Goal: Contribute content

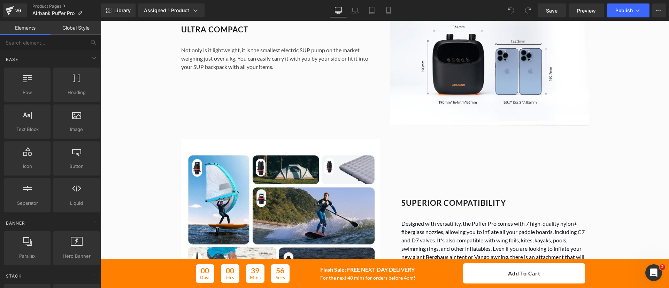
scroll to position [693, 0]
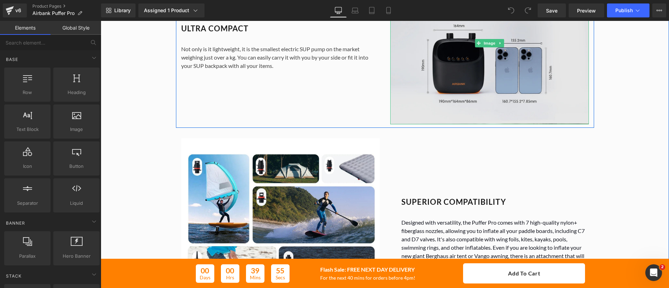
click at [451, 86] on img at bounding box center [489, 43] width 199 height 162
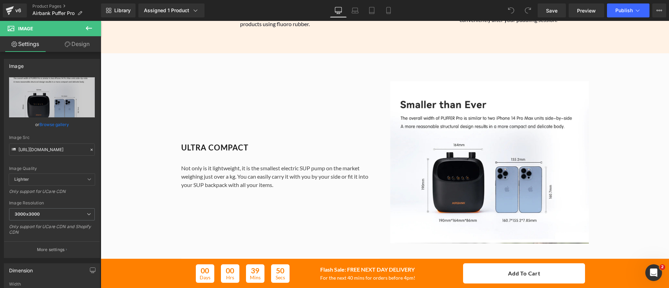
scroll to position [501, 0]
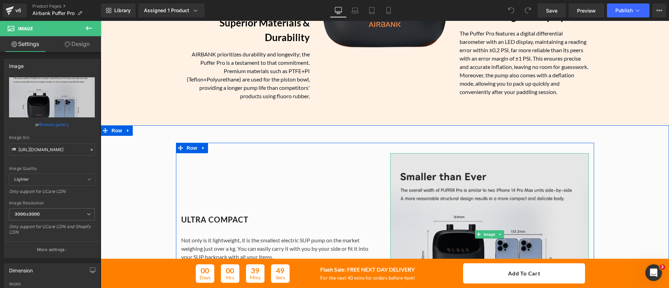
click at [460, 197] on img at bounding box center [489, 234] width 199 height 162
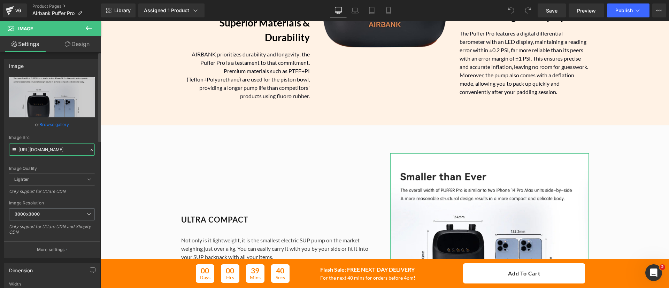
click at [84, 146] on input "[URL][DOMAIN_NAME]" at bounding box center [52, 150] width 86 height 12
type input "v"
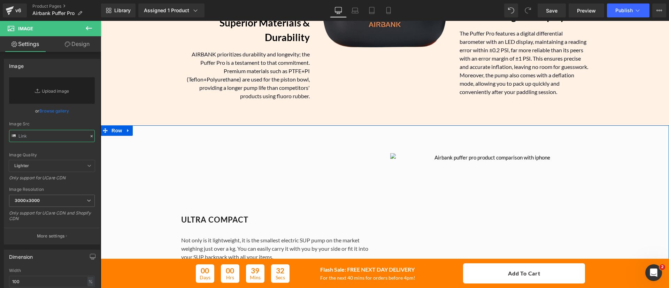
paste input "[URL][DOMAIN_NAME]"
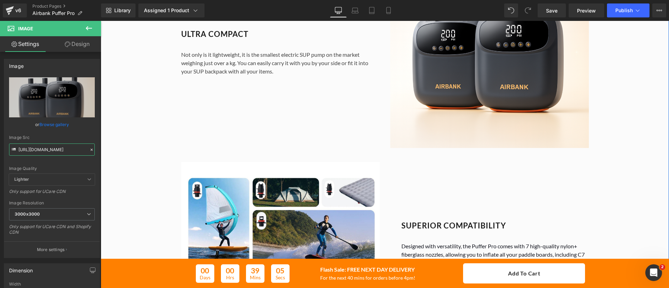
scroll to position [707, 0]
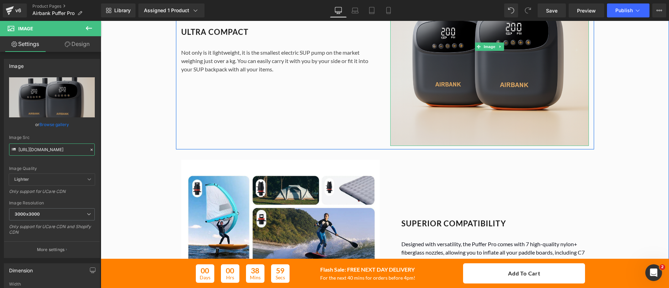
type input "[URL][DOMAIN_NAME]"
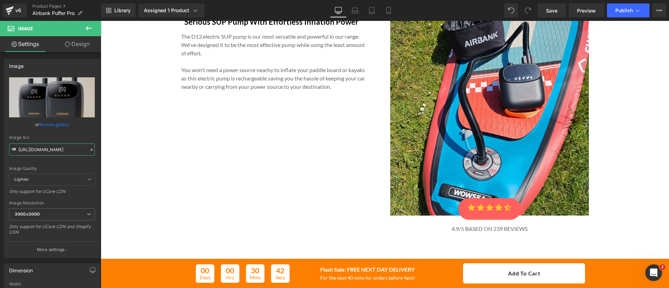
scroll to position [1468, 0]
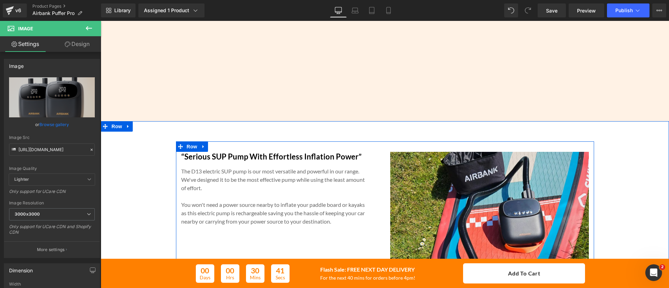
click at [199, 150] on link at bounding box center [203, 146] width 9 height 10
click at [219, 149] on icon at bounding box center [221, 146] width 5 height 5
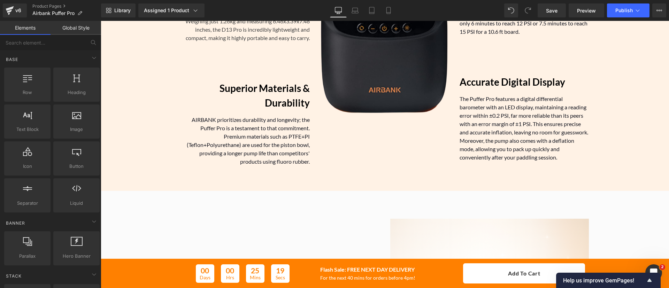
scroll to position [425, 0]
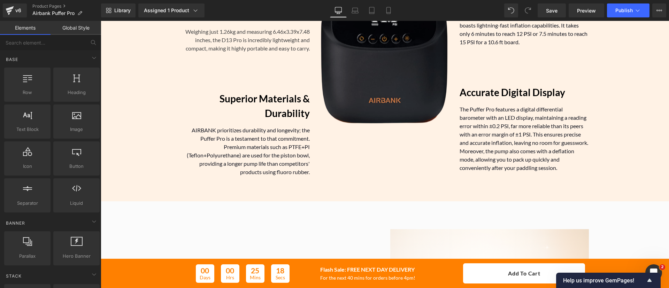
click at [345, 87] on img at bounding box center [384, 50] width 129 height 150
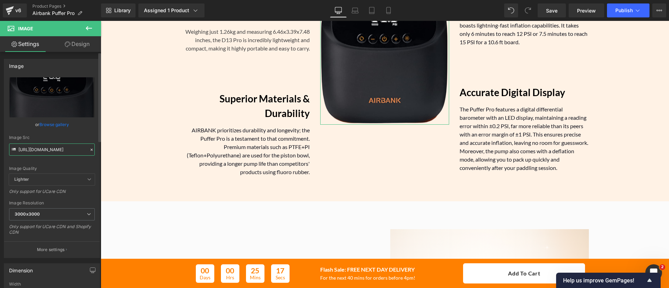
click at [70, 154] on input "https://cdn.shopify.com/s/files/1/0272/3246/9095/files/Airbank_Puffer_Pro_Main_…" at bounding box center [52, 150] width 86 height 12
paste input "Transparent_image.png?v=1759477701"
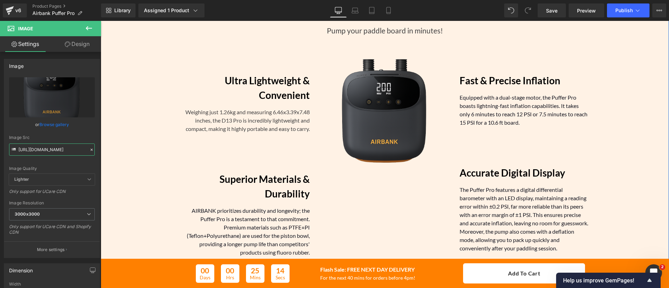
scroll to position [331, 0]
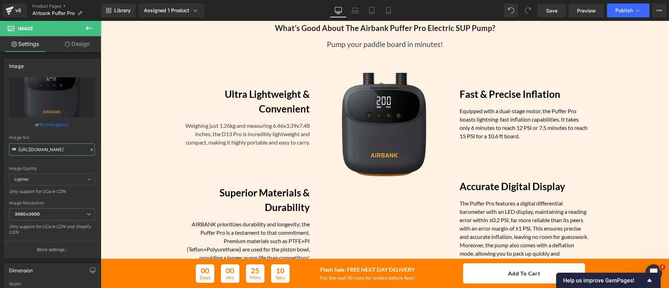
type input "https://cdn.shopify.com/s/files/1/0272/3246/9095/files/Airbank_Puffer_Pro_Trans…"
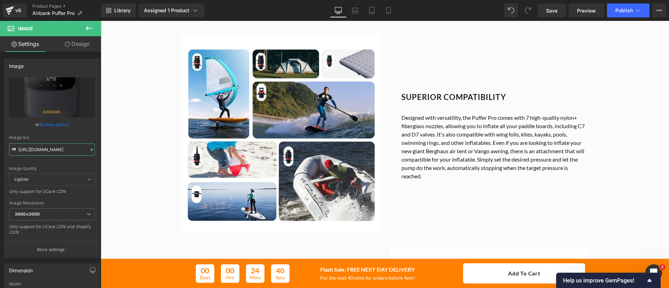
scroll to position [834, 0]
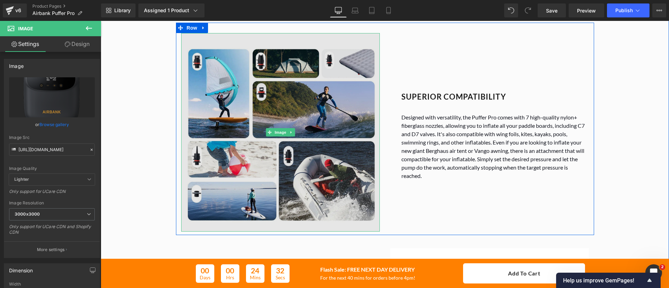
click at [303, 152] on img at bounding box center [280, 132] width 199 height 199
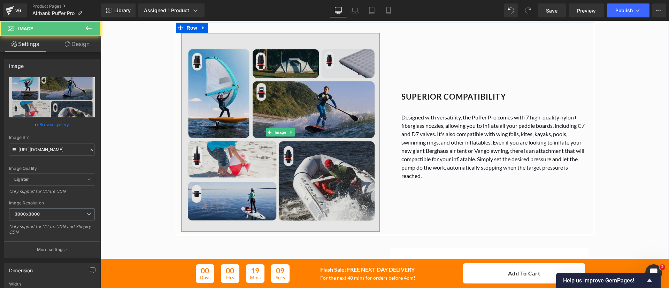
click at [264, 112] on img at bounding box center [280, 132] width 199 height 199
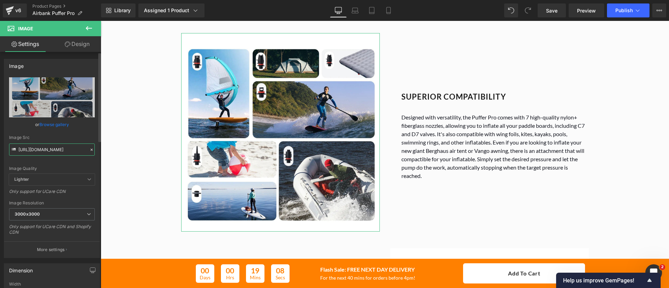
click at [64, 148] on input "https://cdn.shopify.com/s/files/1/0272/3246/9095/files/Airbank_Pro_SUP_Electric…" at bounding box center [52, 150] width 86 height 12
paste input "uffer_Pro_Carry_Case.png?v=1759478078"
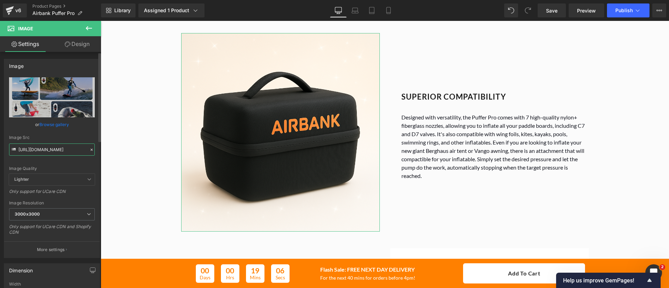
type input "https://cdn.shopify.com/s/files/1/0272/3246/9095/files/Airbank_Puffer_Pro_Carry…"
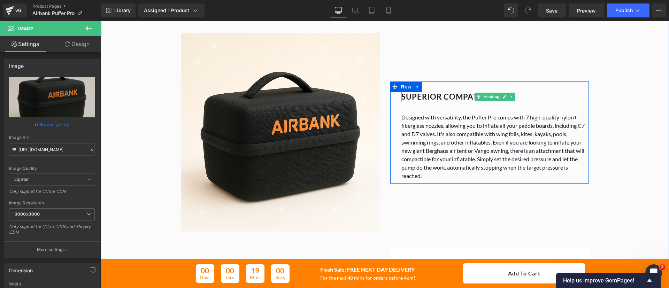
click at [438, 98] on h2 "SUPERIOR COMPATIBILITY" at bounding box center [494, 97] width 187 height 10
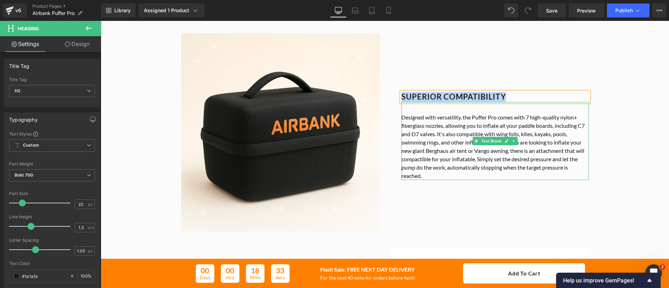
click at [418, 140] on span "Designed with versatility, the Puffer Pro comes with 7 high-quality nylon+ fibe…" at bounding box center [492, 146] width 183 height 65
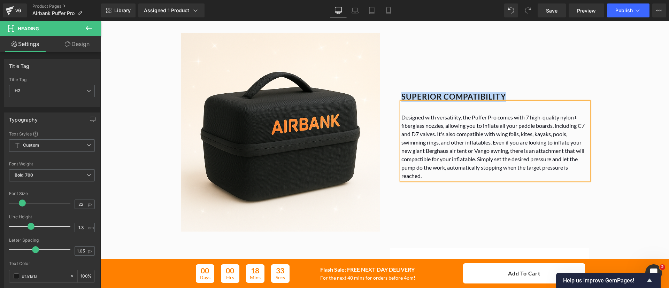
click at [418, 140] on span "Designed with versatility, the Puffer Pro comes with 7 high-quality nylon+ fibe…" at bounding box center [492, 146] width 183 height 65
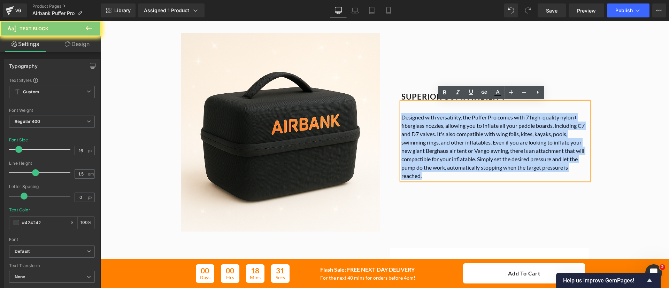
copy span "Designed with versatility, the Puffer Pro comes with 7 high-quality nylon+ fibe…"
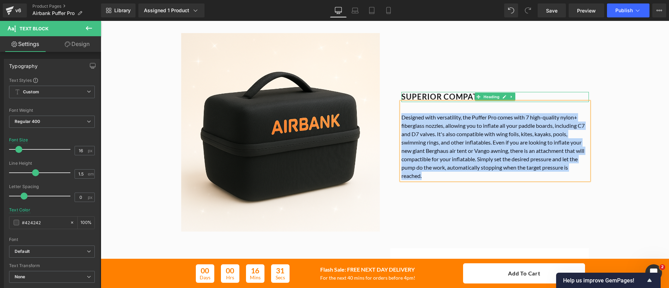
click at [419, 95] on h2 "SUPERIOR COMPATIBILITY" at bounding box center [494, 97] width 187 height 10
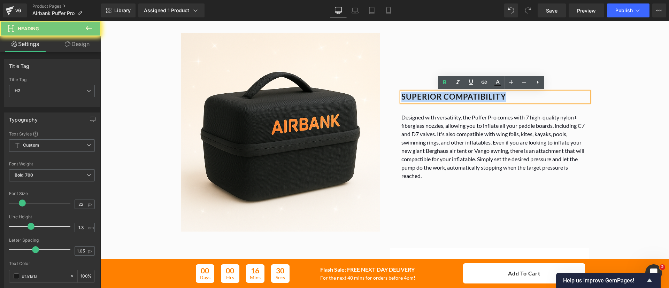
paste div
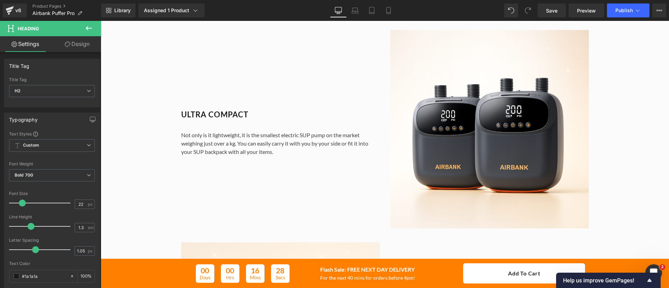
scroll to position [761, 0]
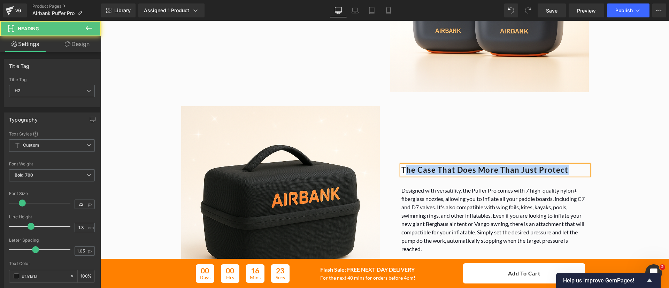
drag, startPoint x: 402, startPoint y: 169, endPoint x: 566, endPoint y: 168, distance: 163.7
click at [566, 168] on h2 "The Case That Does More Than Just Protect" at bounding box center [494, 170] width 187 height 10
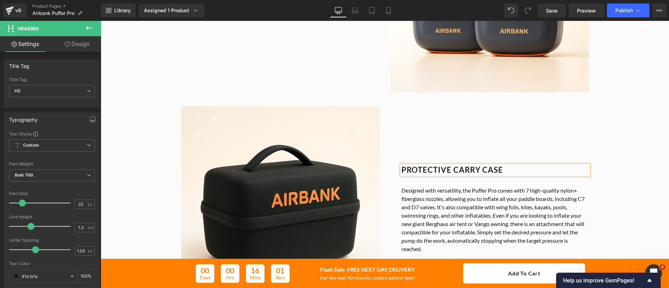
click at [417, 207] on span "Designed with versatility, the Puffer Pro comes with 7 high-quality nylon+ fibe…" at bounding box center [492, 219] width 183 height 65
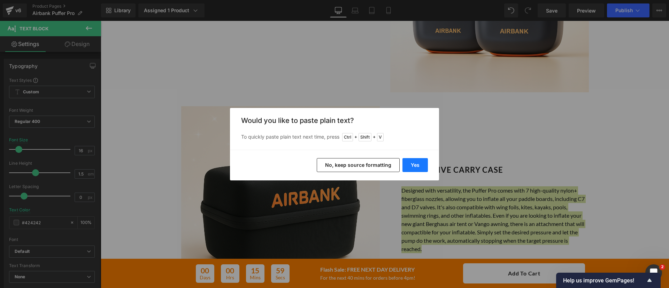
click at [424, 165] on button "Yes" at bounding box center [414, 165] width 25 height 14
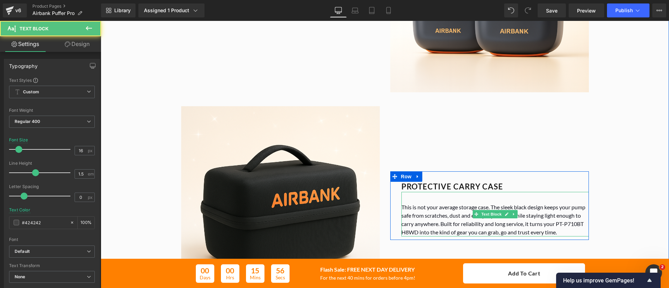
click at [555, 224] on font "This is not your average storage case. The sleek black design keeps your pump s…" at bounding box center [493, 220] width 184 height 32
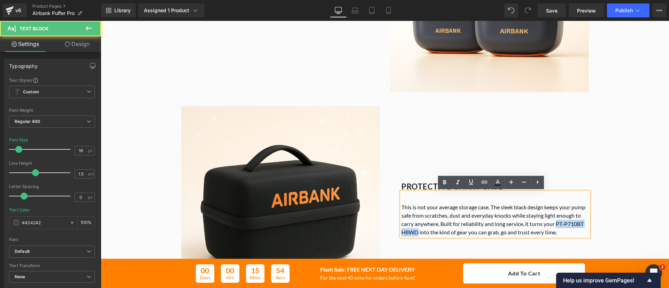
click at [414, 232] on font "This is not your average storage case. The sleek black design keeps your pump s…" at bounding box center [493, 220] width 184 height 32
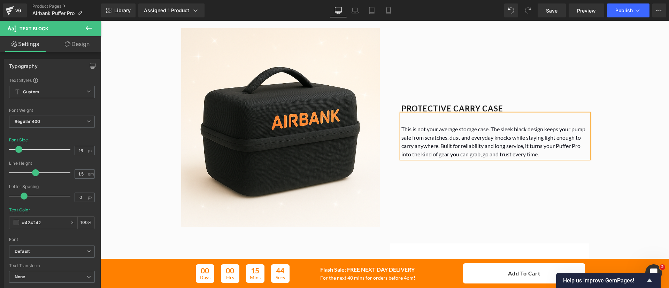
scroll to position [842, 0]
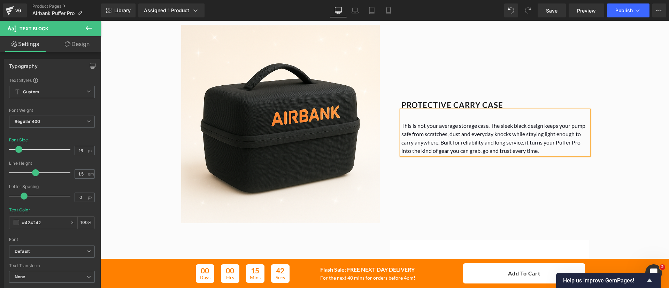
click at [500, 148] on font "This is not your average storage case. The sleek black design keeps your pump s…" at bounding box center [493, 138] width 184 height 32
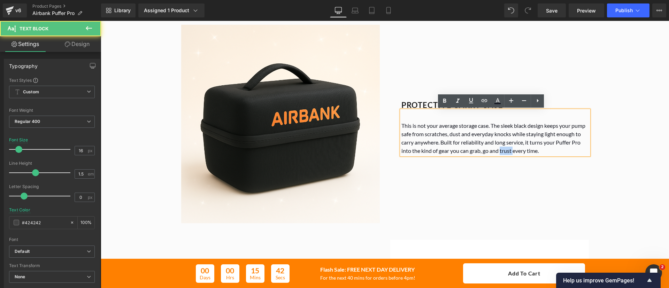
click at [500, 148] on font "This is not your average storage case. The sleek black design keeps your pump s…" at bounding box center [493, 138] width 184 height 32
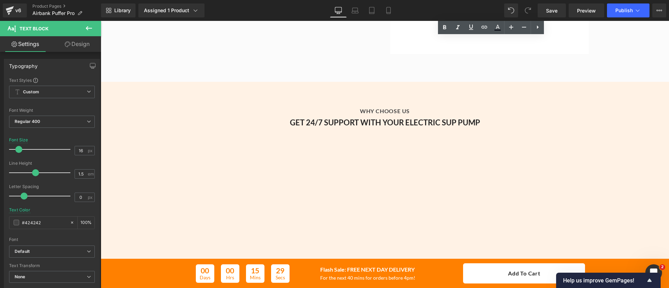
scroll to position [1068, 0]
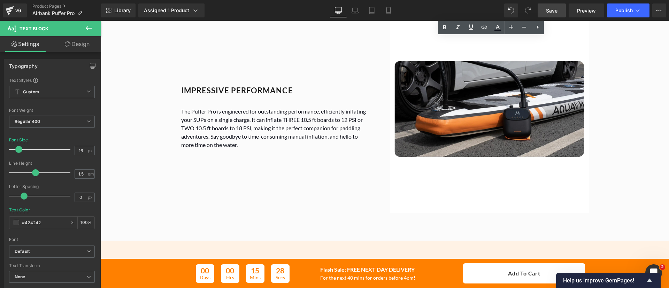
click at [544, 11] on link "Save" at bounding box center [552, 10] width 28 height 14
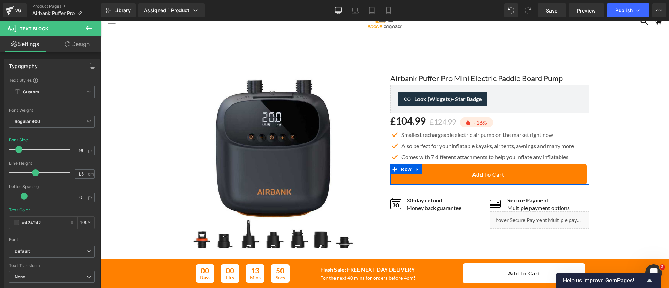
scroll to position [0, 0]
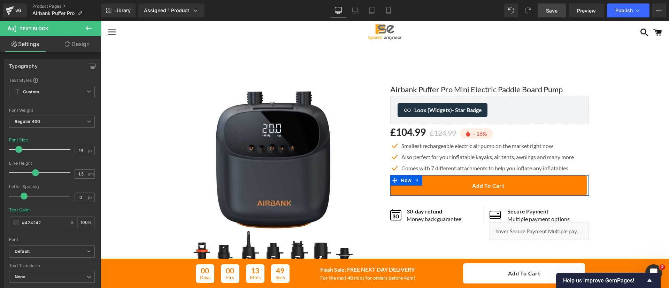
click at [552, 13] on span "Save" at bounding box center [551, 10] width 11 height 7
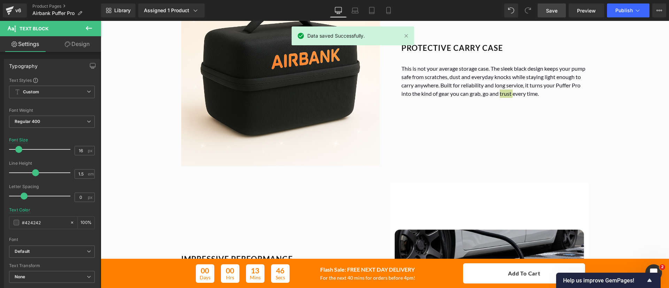
scroll to position [900, 0]
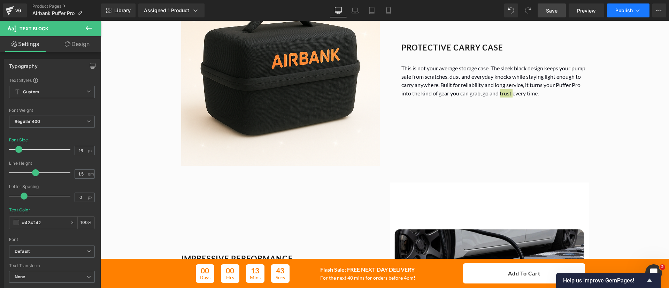
click at [616, 13] on span "Publish" at bounding box center [623, 11] width 17 height 6
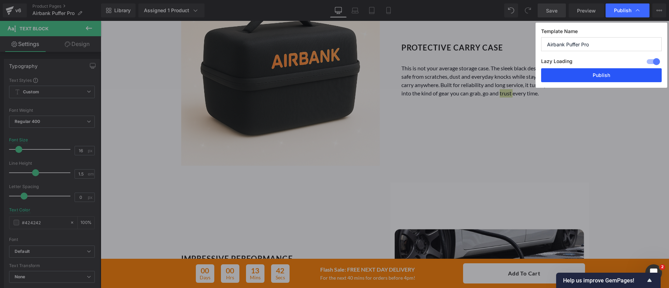
click at [586, 78] on button "Publish" at bounding box center [601, 75] width 121 height 14
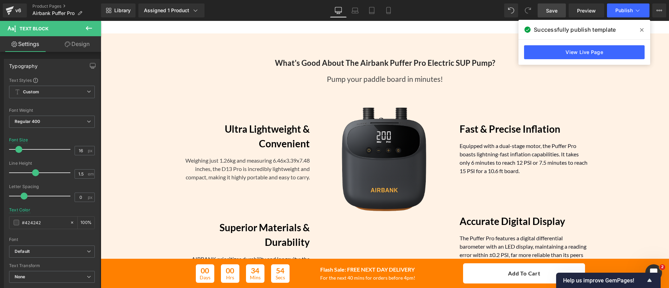
scroll to position [295, 0]
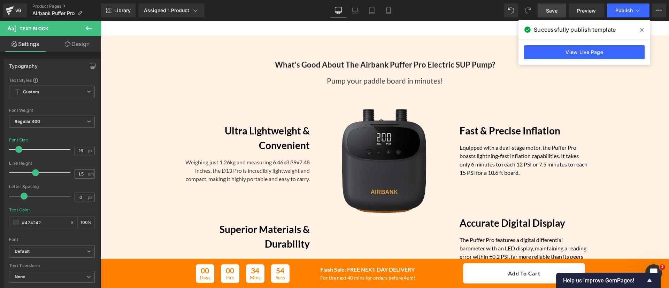
click at [374, 157] on img at bounding box center [384, 170] width 129 height 129
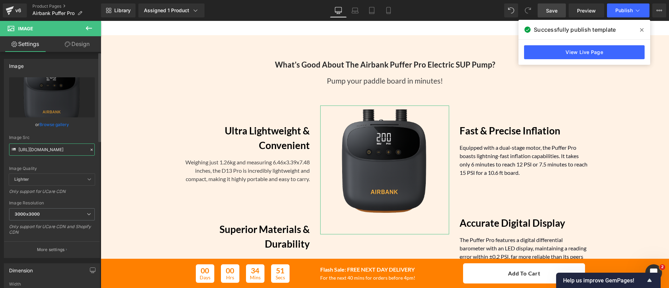
click at [40, 152] on input "https://cdn.shopify.com/s/files/1/0272/3246/9095/files/Airbank_Puffer_Pro_Trans…" at bounding box center [52, 150] width 86 height 12
paste input "623b2aa2-a84d-4a89-9f51-e10dd2c327ff.png?v=1759479478"
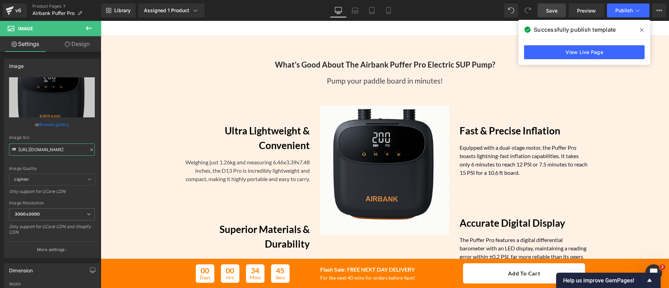
scroll to position [0, 275]
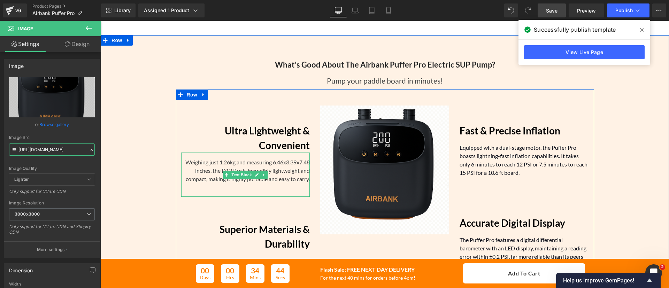
drag, startPoint x: 177, startPoint y: 172, endPoint x: 208, endPoint y: 164, distance: 31.6
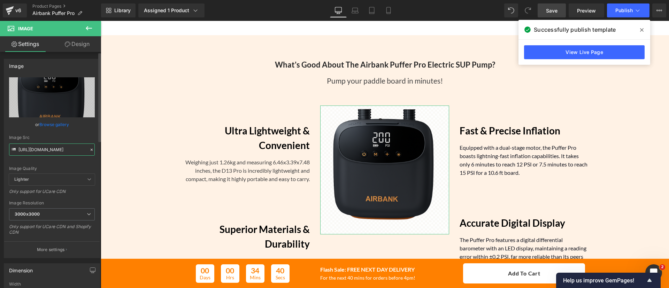
type input "https://cdn.shopify.com/s/files/1/0272/3246/9095/files/Airbank_Puffer_Pro_Trans…"
click at [89, 150] on icon at bounding box center [91, 149] width 5 height 5
type input "https://cdn.shopify.com/s/files/1/0272/3246/9095/files/Airbank_Puffer_Pro_Trans…"
click at [50, 151] on input "https://cdn.shopify.com/s/files/1/0272/3246/9095/files/Airbank_Puffer_Pro_Trans…" at bounding box center [52, 150] width 86 height 12
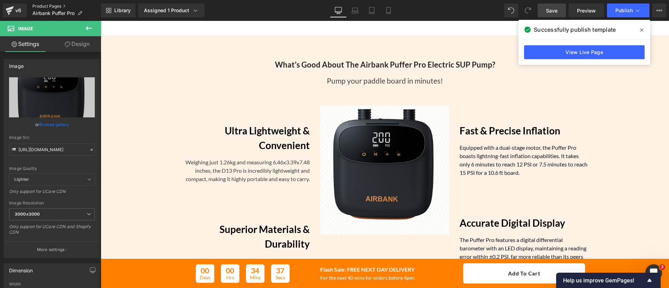
click at [43, 5] on link "Product Pages" at bounding box center [66, 6] width 69 height 6
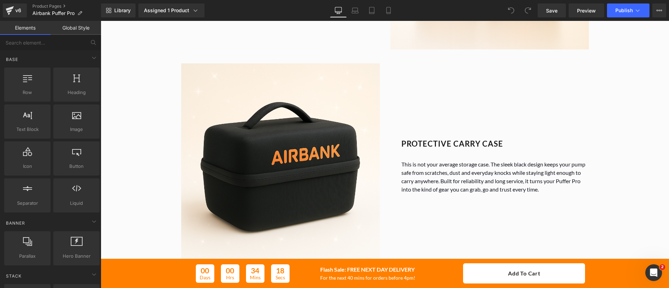
scroll to position [1082, 0]
